Goal: Information Seeking & Learning: Learn about a topic

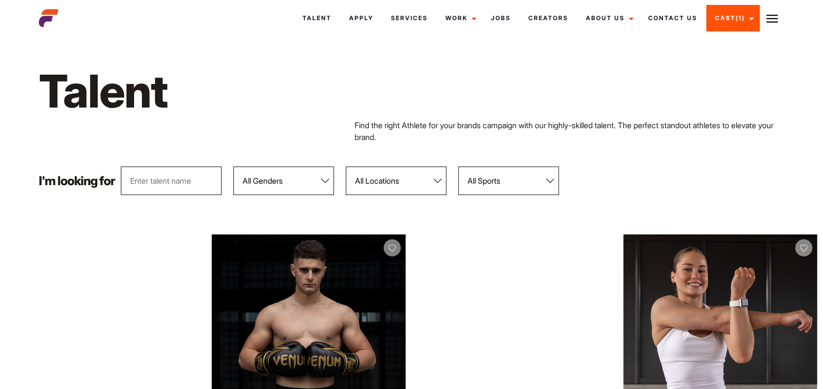
click at [325, 181] on select "All Genders Female Male" at bounding box center [283, 180] width 101 height 28
select select "103"
click at [234, 166] on select "All Genders Female Male" at bounding box center [283, 180] width 101 height 28
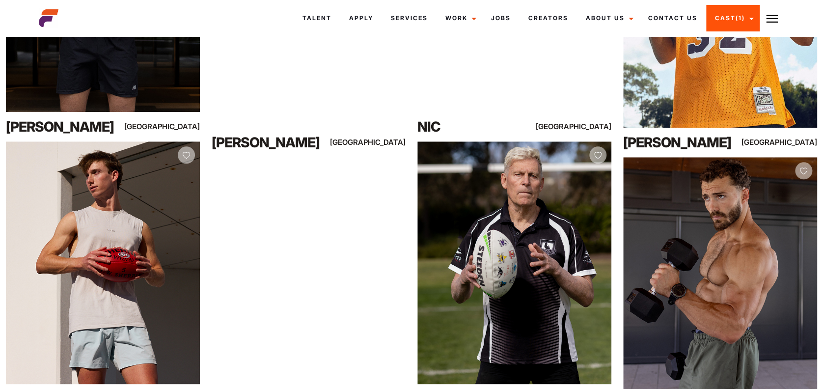
scroll to position [384, 0]
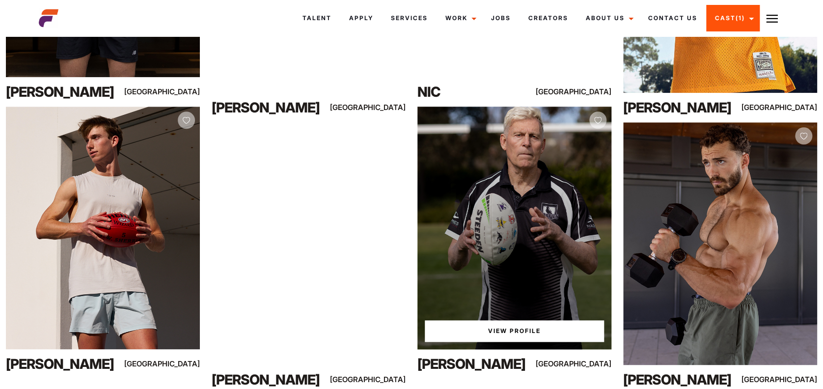
click at [508, 329] on link "View Profile" at bounding box center [514, 331] width 179 height 22
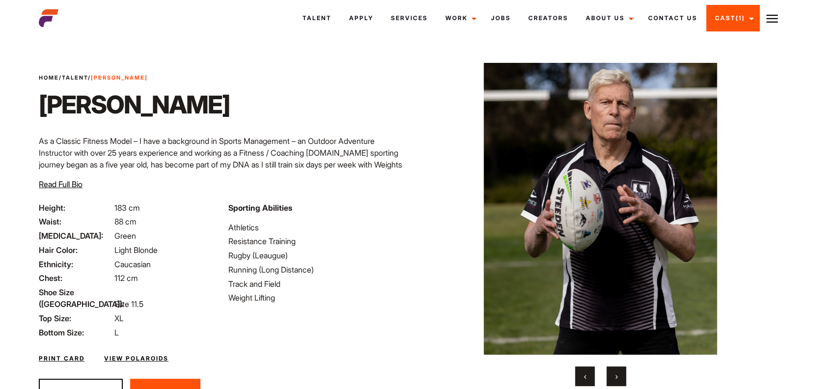
click at [55, 188] on span "Read Full Bio" at bounding box center [61, 184] width 44 height 10
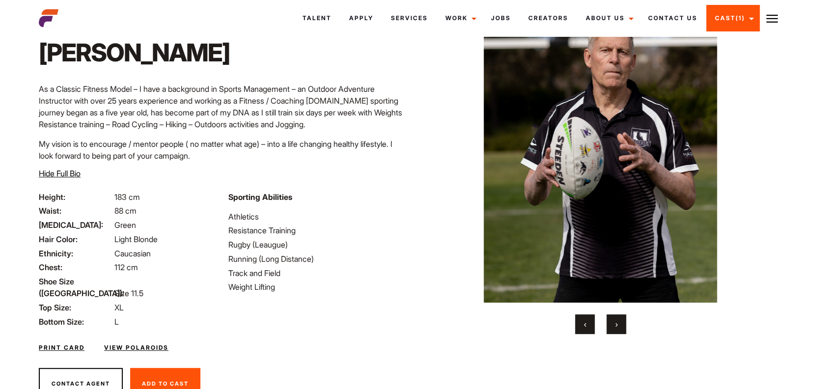
scroll to position [82, 0]
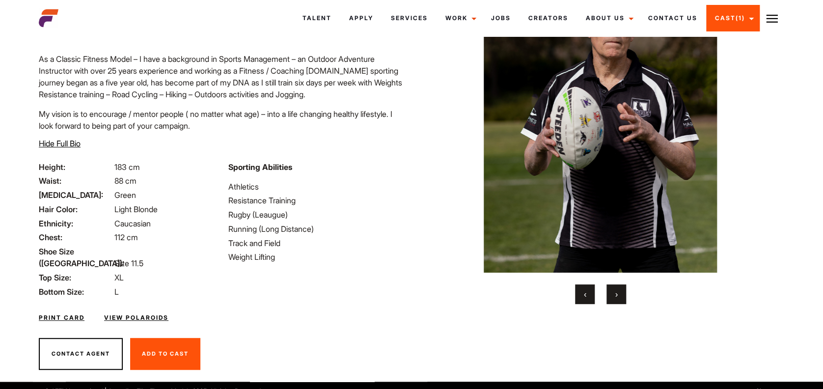
click at [615, 301] on button "›" at bounding box center [616, 294] width 20 height 20
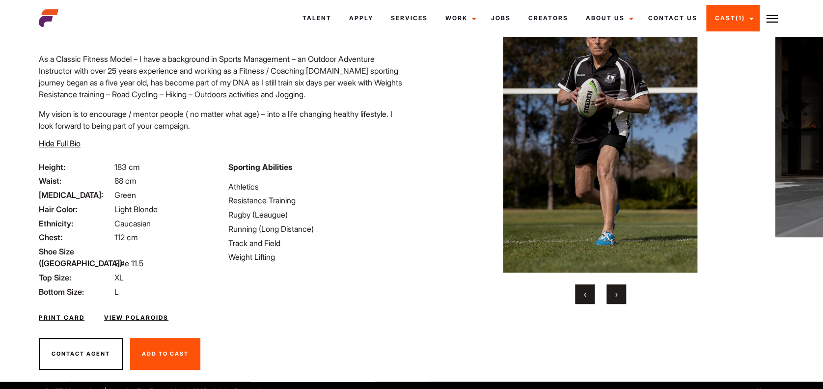
scroll to position [55, 0]
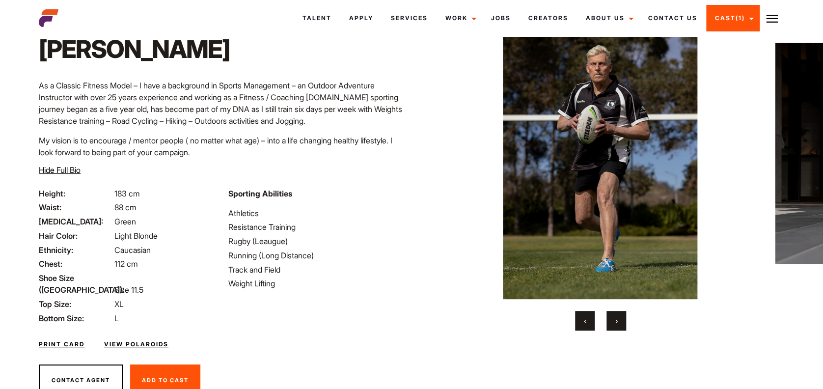
click at [614, 323] on button "›" at bounding box center [616, 321] width 20 height 20
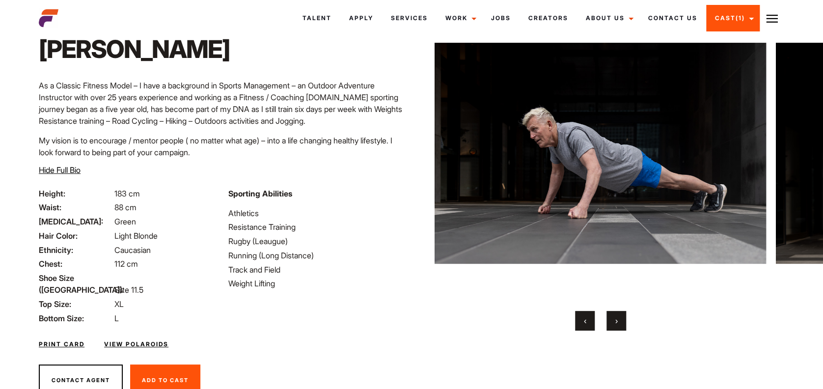
click at [614, 323] on button "›" at bounding box center [616, 321] width 20 height 20
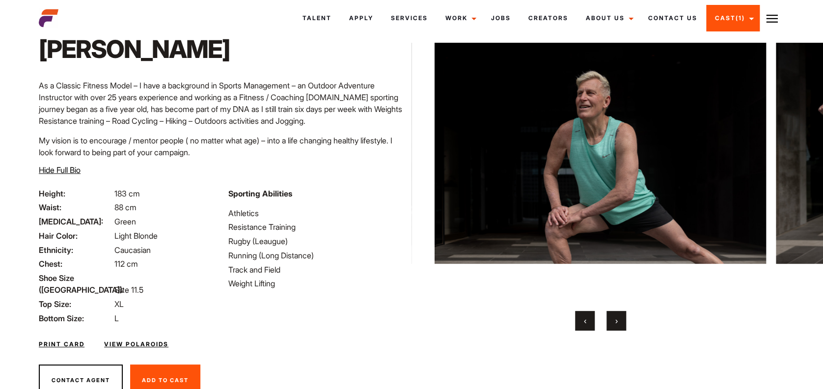
click at [614, 323] on button "›" at bounding box center [616, 321] width 20 height 20
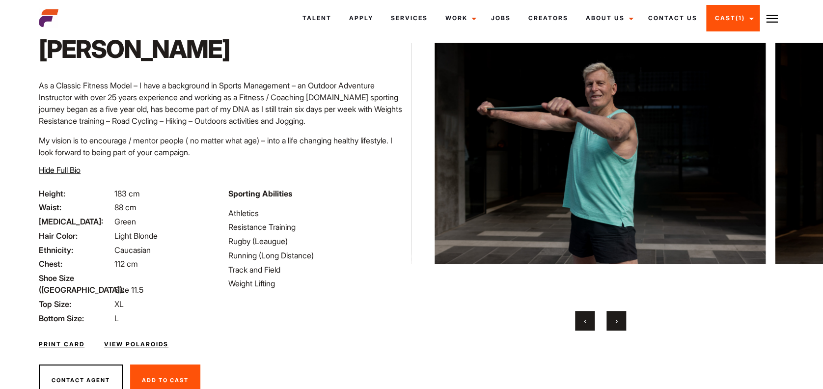
click at [614, 323] on button "›" at bounding box center [616, 321] width 20 height 20
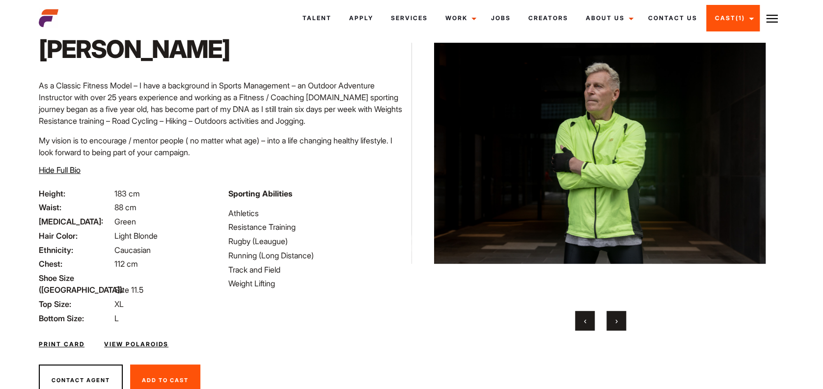
click at [614, 323] on button "›" at bounding box center [616, 321] width 20 height 20
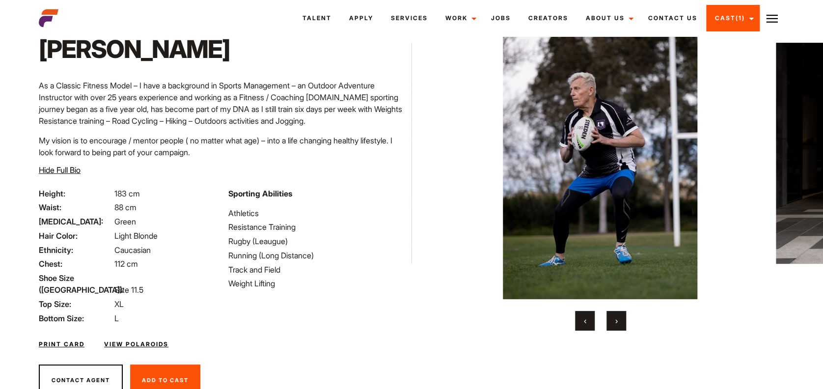
click at [614, 323] on button "›" at bounding box center [616, 321] width 20 height 20
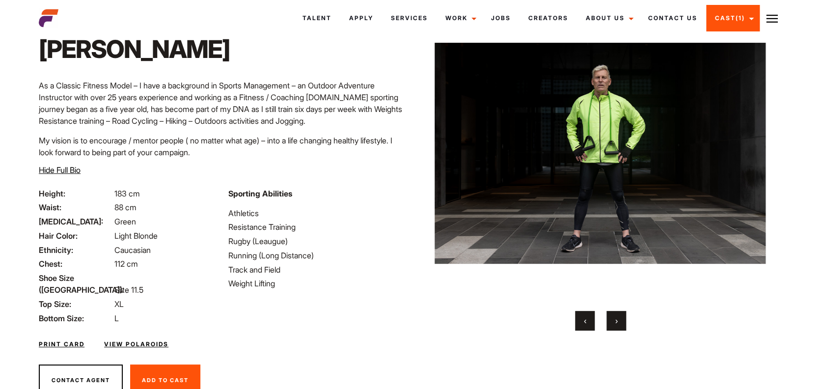
click at [614, 323] on button "›" at bounding box center [616, 321] width 20 height 20
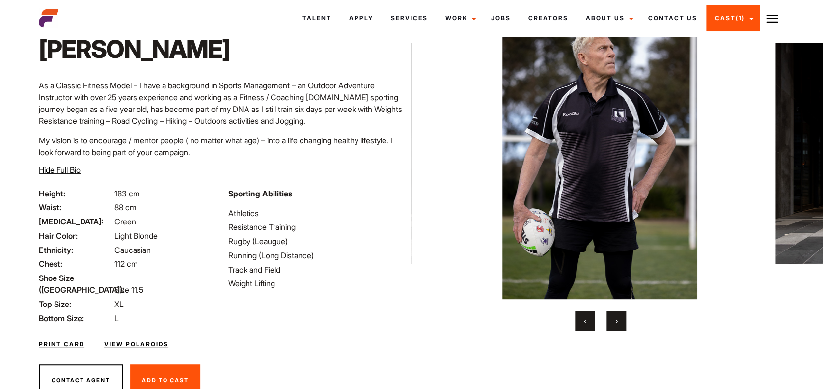
click at [614, 323] on button "›" at bounding box center [616, 321] width 20 height 20
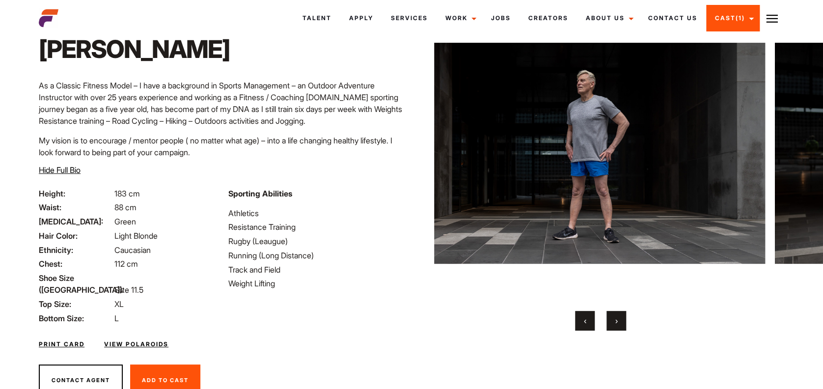
click at [614, 323] on button "›" at bounding box center [616, 321] width 20 height 20
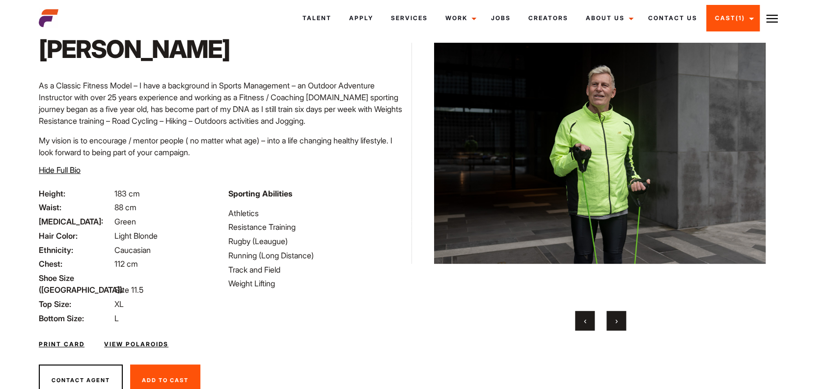
click at [614, 323] on button "›" at bounding box center [616, 321] width 20 height 20
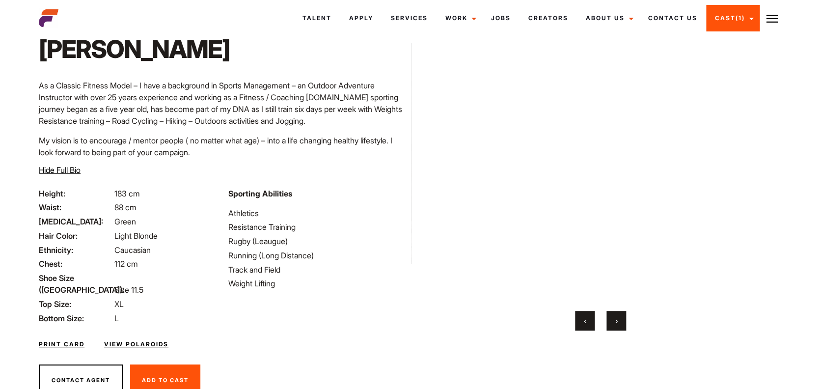
click at [614, 323] on button "›" at bounding box center [616, 321] width 20 height 20
click at [577, 322] on button "‹" at bounding box center [585, 321] width 20 height 20
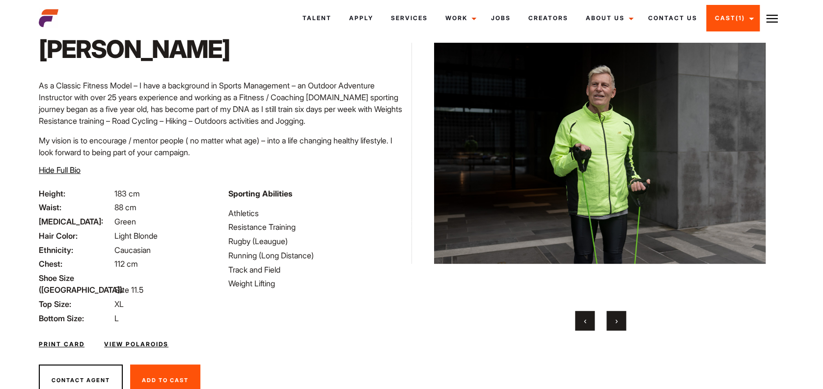
click at [577, 322] on button "‹" at bounding box center [585, 321] width 20 height 20
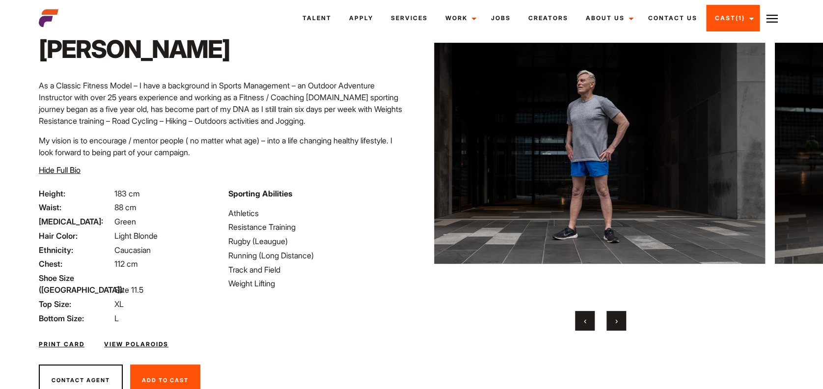
click at [577, 322] on button "‹" at bounding box center [585, 321] width 20 height 20
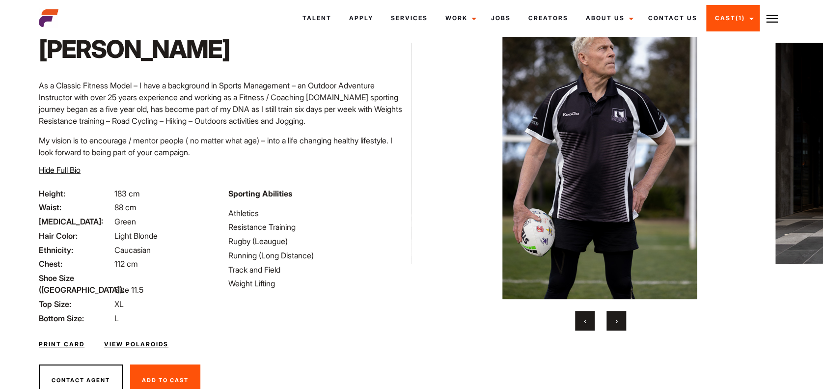
click at [577, 322] on button "‹" at bounding box center [585, 321] width 20 height 20
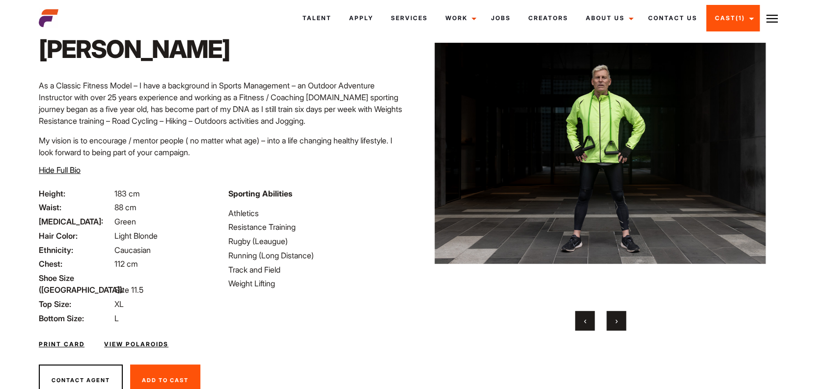
click at [577, 322] on button "‹" at bounding box center [585, 321] width 20 height 20
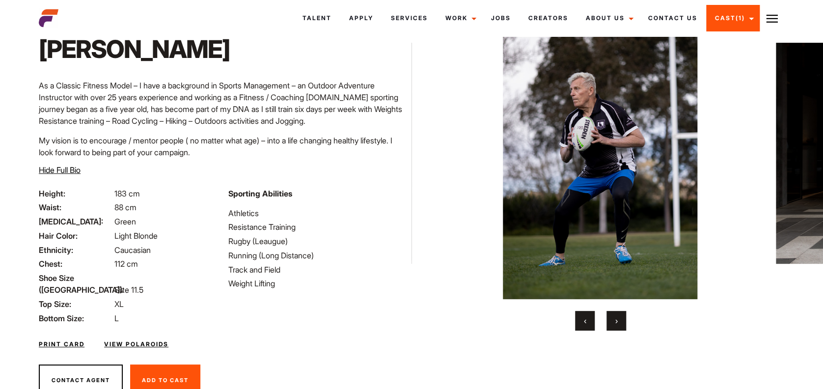
click at [577, 322] on button "‹" at bounding box center [585, 321] width 20 height 20
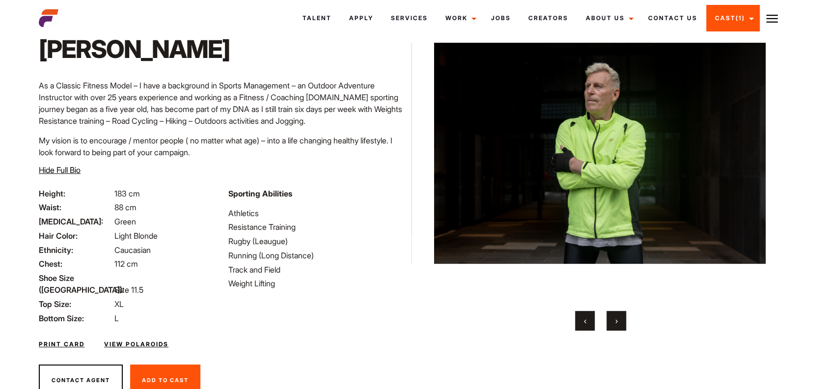
click at [577, 322] on button "‹" at bounding box center [585, 321] width 20 height 20
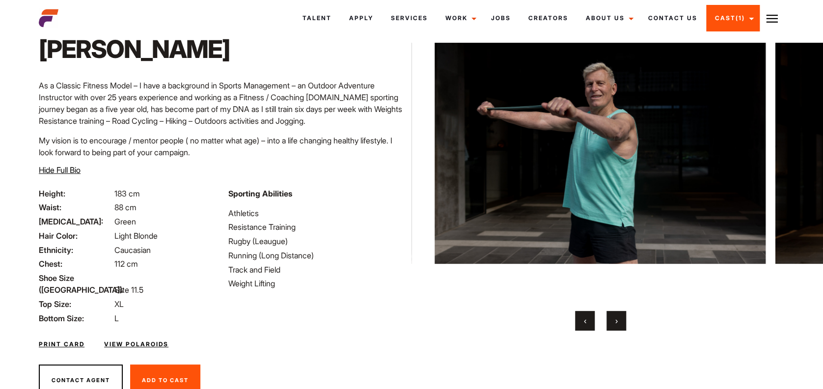
click at [577, 322] on button "‹" at bounding box center [585, 321] width 20 height 20
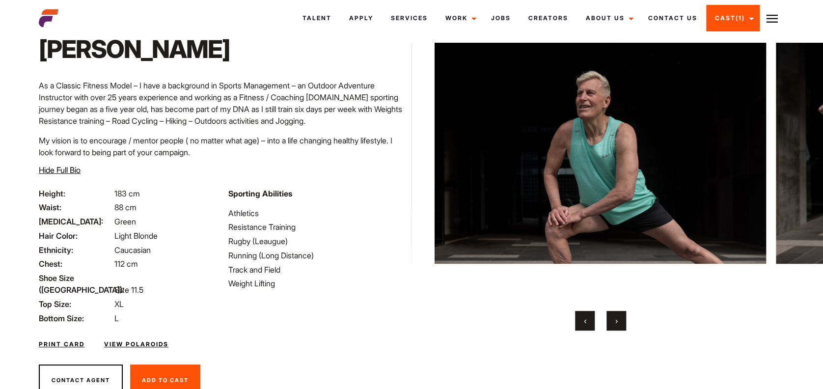
click at [577, 322] on button "‹" at bounding box center [585, 321] width 20 height 20
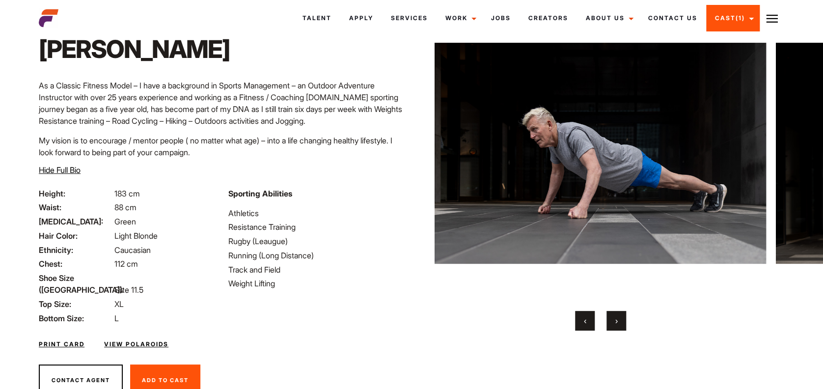
click at [577, 322] on button "‹" at bounding box center [585, 321] width 20 height 20
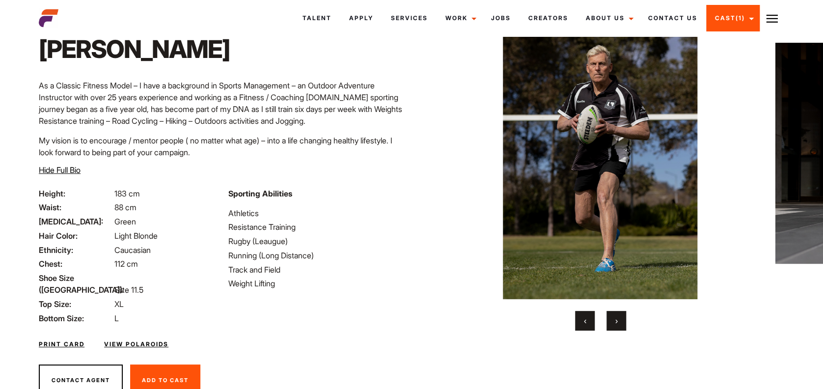
click at [577, 322] on button "‹" at bounding box center [585, 321] width 20 height 20
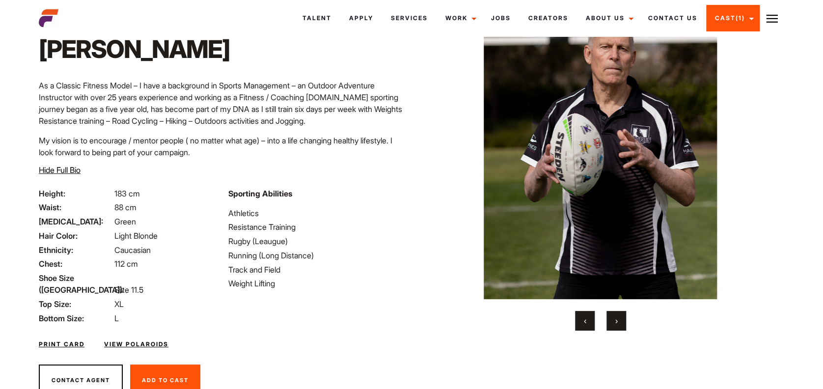
click at [577, 322] on button "‹" at bounding box center [585, 321] width 20 height 20
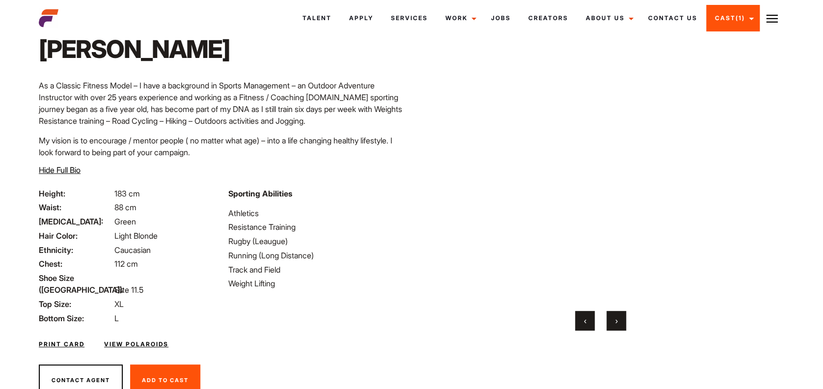
click at [577, 322] on button "‹" at bounding box center [585, 321] width 20 height 20
click at [608, 328] on button "›" at bounding box center [616, 321] width 20 height 20
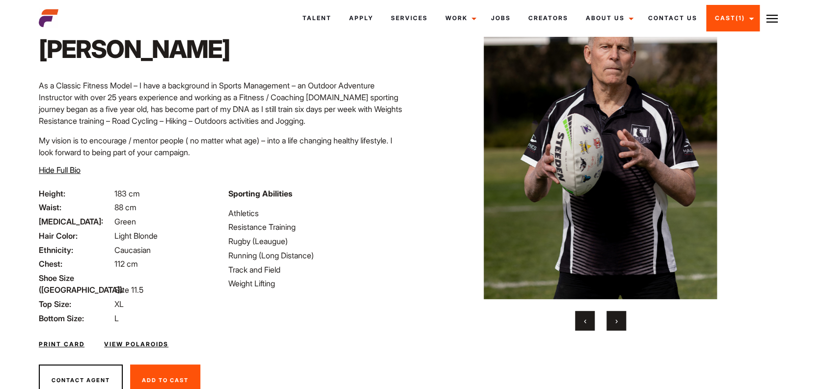
click at [608, 328] on button "›" at bounding box center [616, 321] width 20 height 20
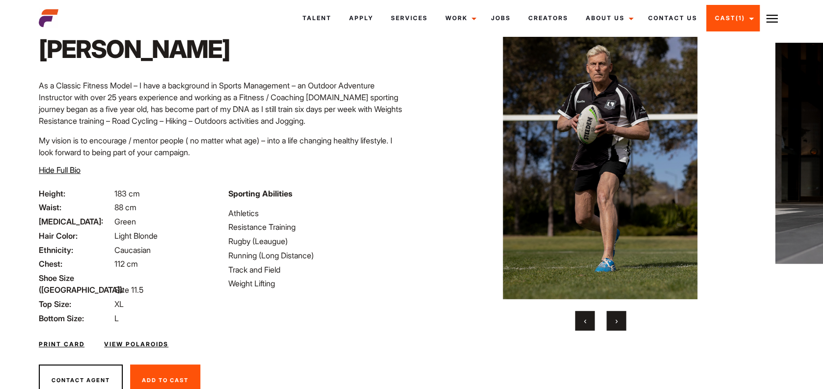
click at [608, 328] on button "›" at bounding box center [616, 321] width 20 height 20
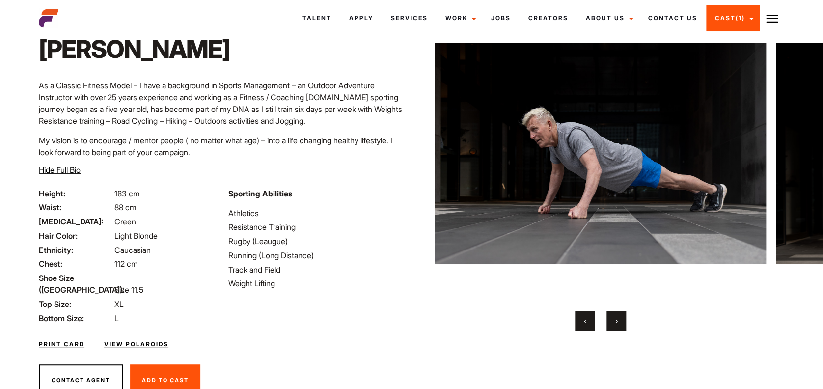
click at [608, 328] on button "›" at bounding box center [616, 321] width 20 height 20
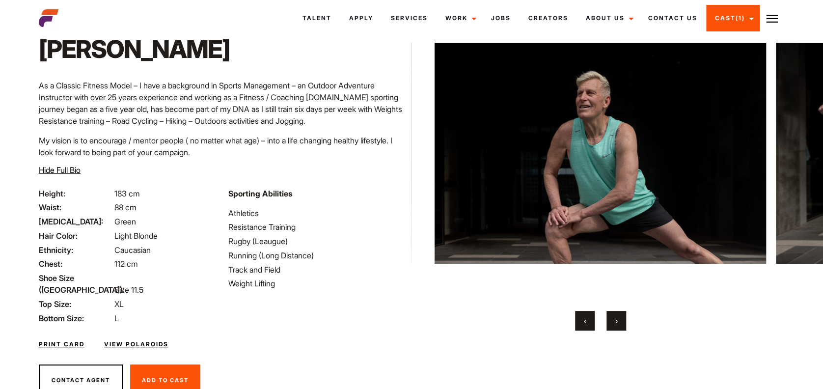
click at [608, 328] on button "›" at bounding box center [616, 321] width 20 height 20
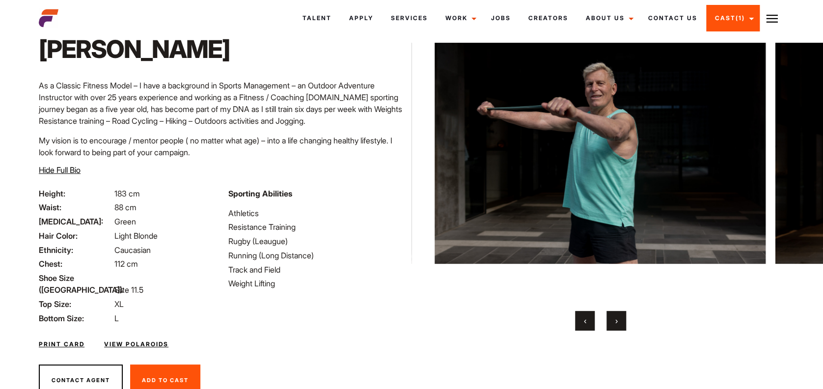
click at [608, 328] on button "›" at bounding box center [616, 321] width 20 height 20
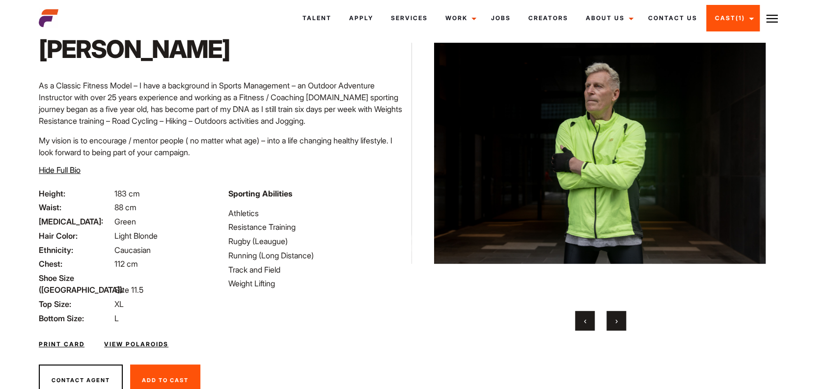
click at [608, 328] on button "›" at bounding box center [616, 321] width 20 height 20
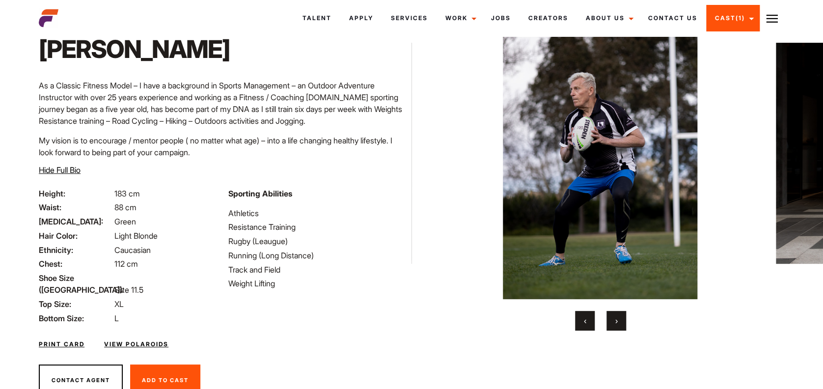
click at [608, 328] on button "›" at bounding box center [616, 321] width 20 height 20
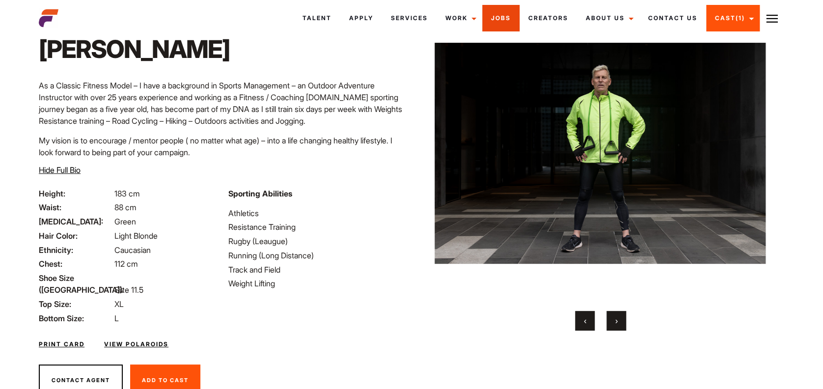
click at [502, 18] on link "Jobs" at bounding box center [500, 18] width 37 height 27
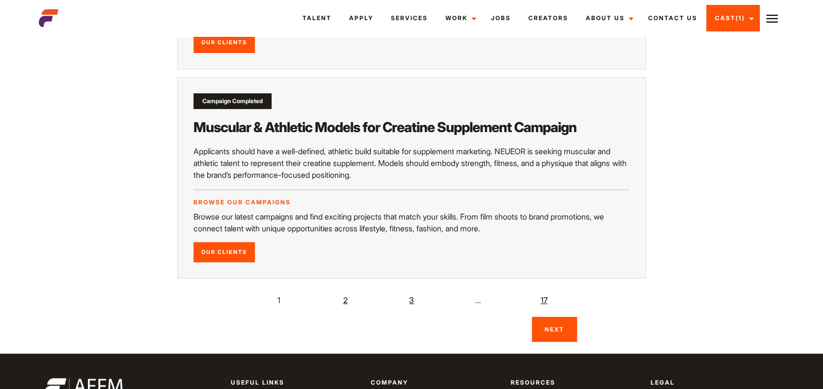
scroll to position [1859, 0]
